Goal: Navigation & Orientation: Find specific page/section

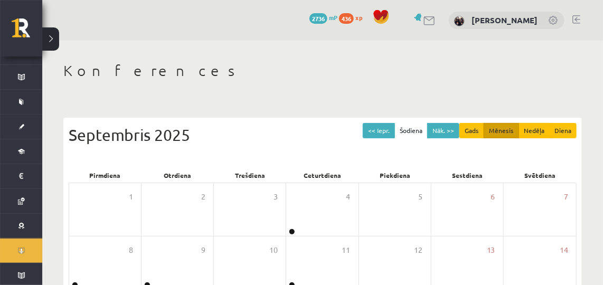
click at [574, 18] on link at bounding box center [576, 19] width 8 height 8
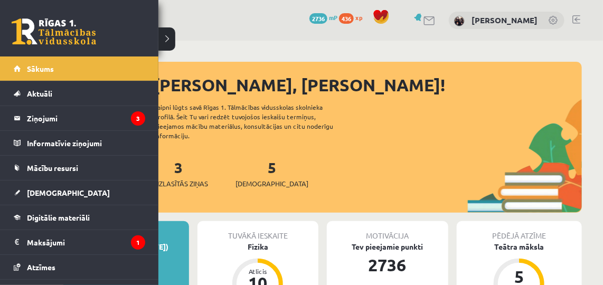
scroll to position [66, 0]
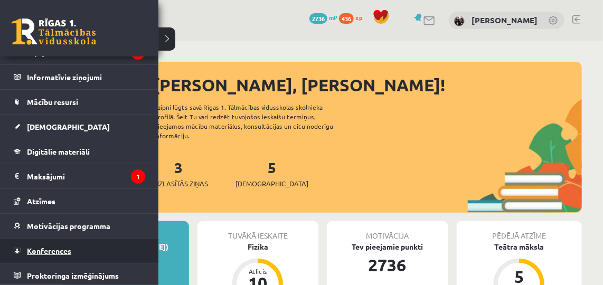
click at [20, 249] on link "Konferences" at bounding box center [79, 250] width 131 height 24
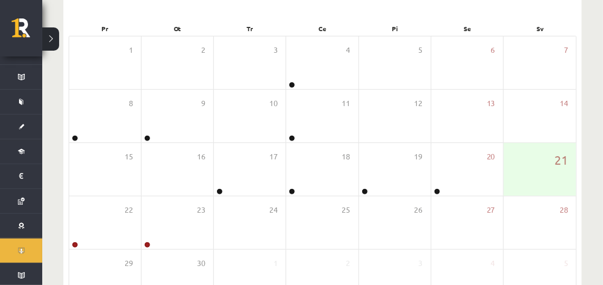
scroll to position [166, 0]
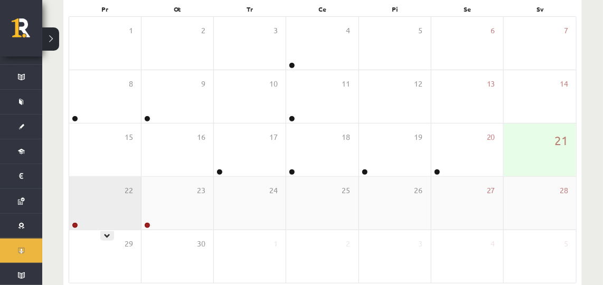
click at [77, 188] on div "22" at bounding box center [105, 203] width 72 height 53
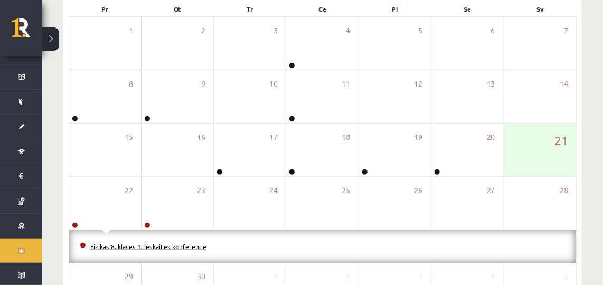
click at [112, 242] on link "Fizikas 8. klases 1. ieskaites konference" at bounding box center [148, 246] width 116 height 8
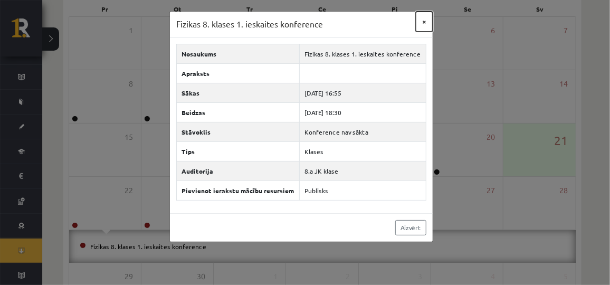
click at [424, 25] on button "×" at bounding box center [424, 22] width 17 height 20
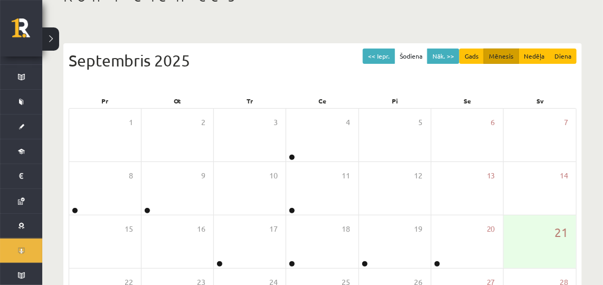
scroll to position [0, 0]
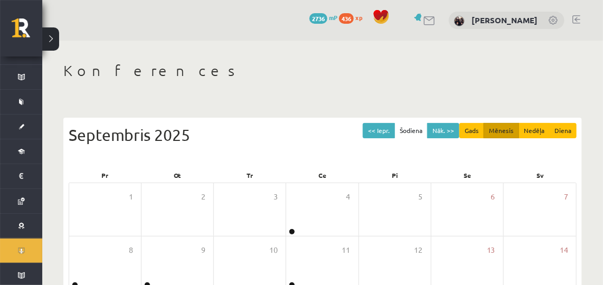
click at [576, 18] on link at bounding box center [576, 19] width 8 height 8
